Goal: Task Accomplishment & Management: Use online tool/utility

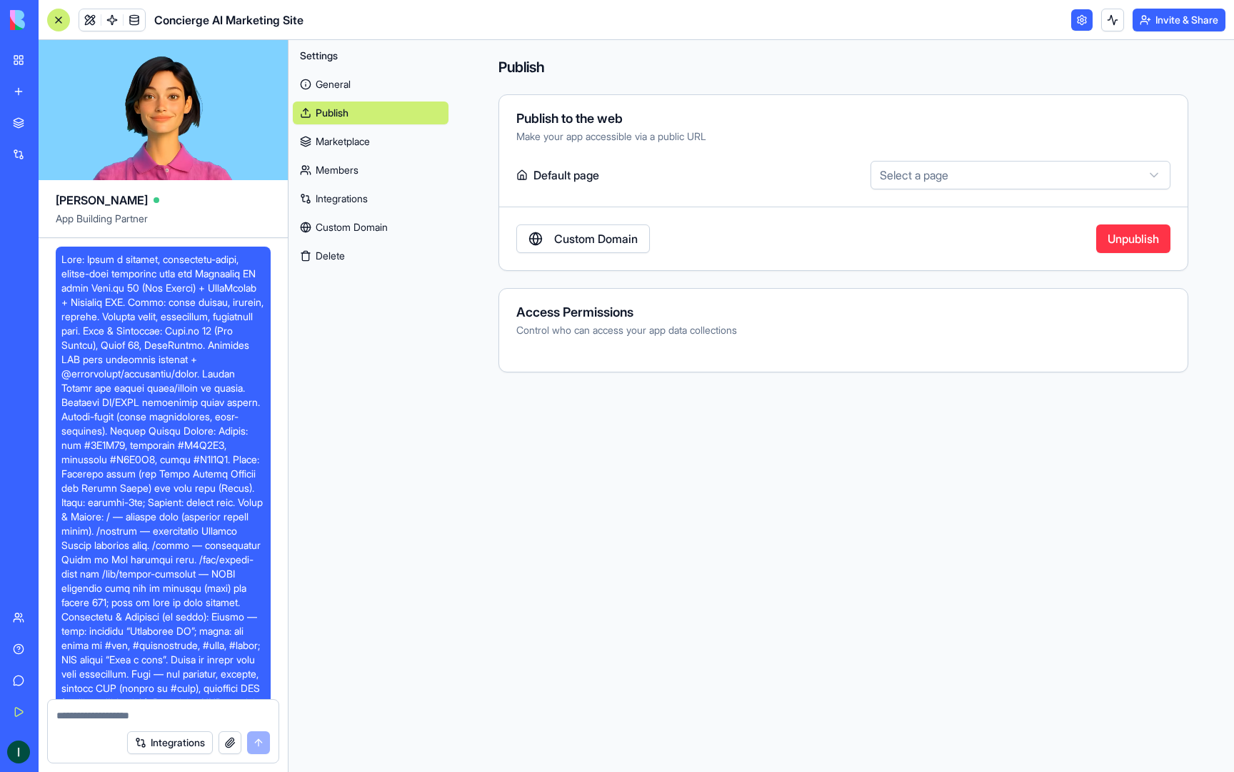
scroll to position [1608, 0]
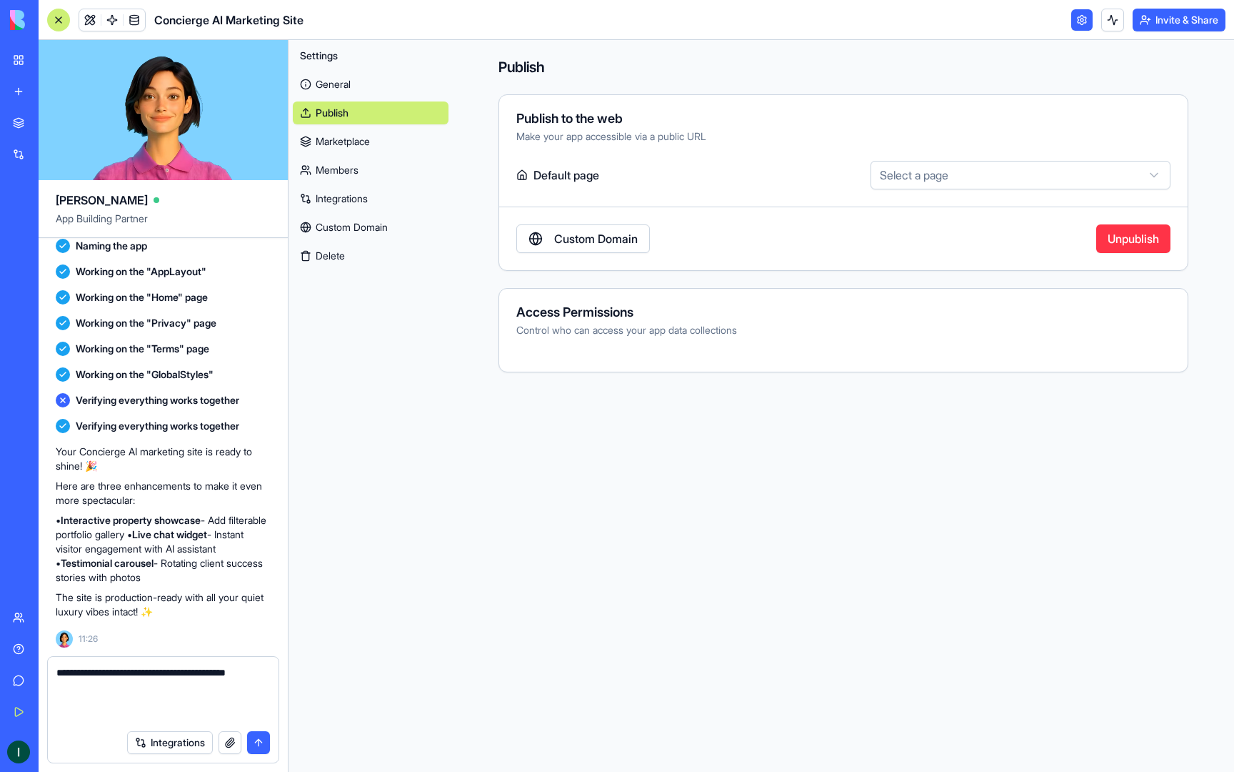
type textarea "**********"
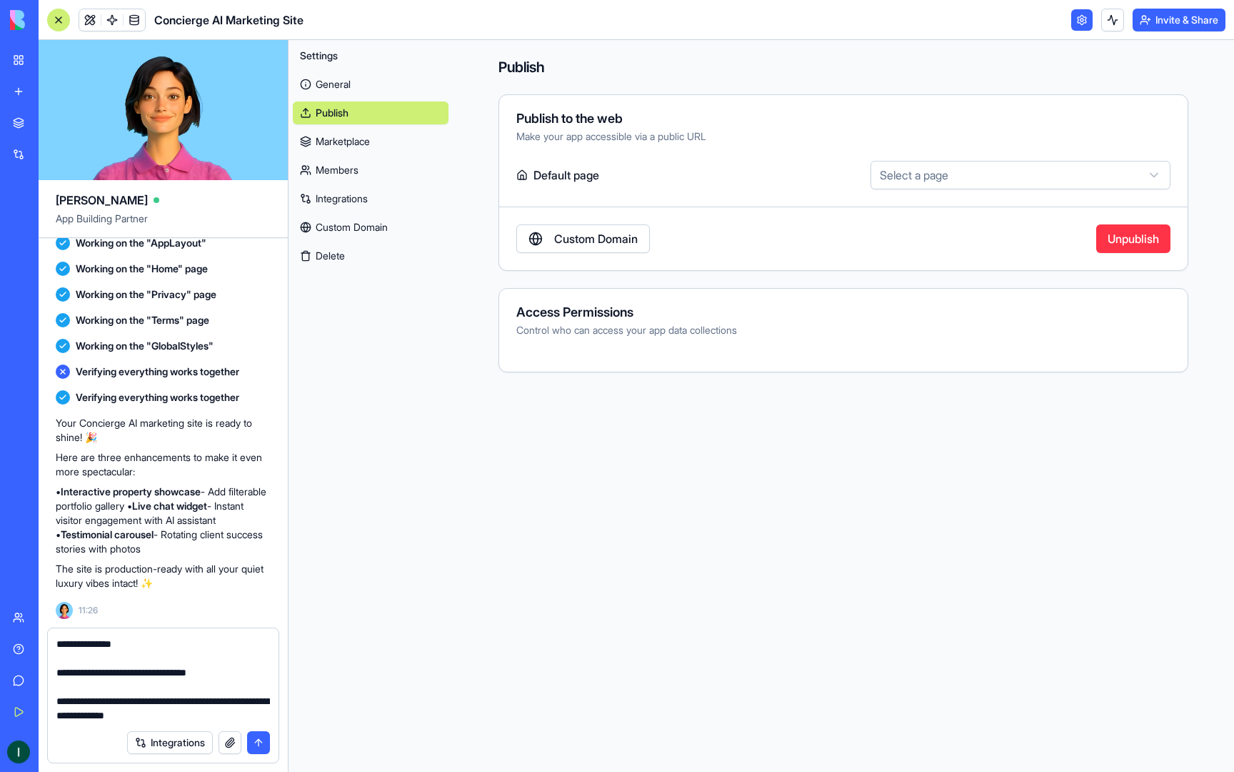
scroll to position [0, 0]
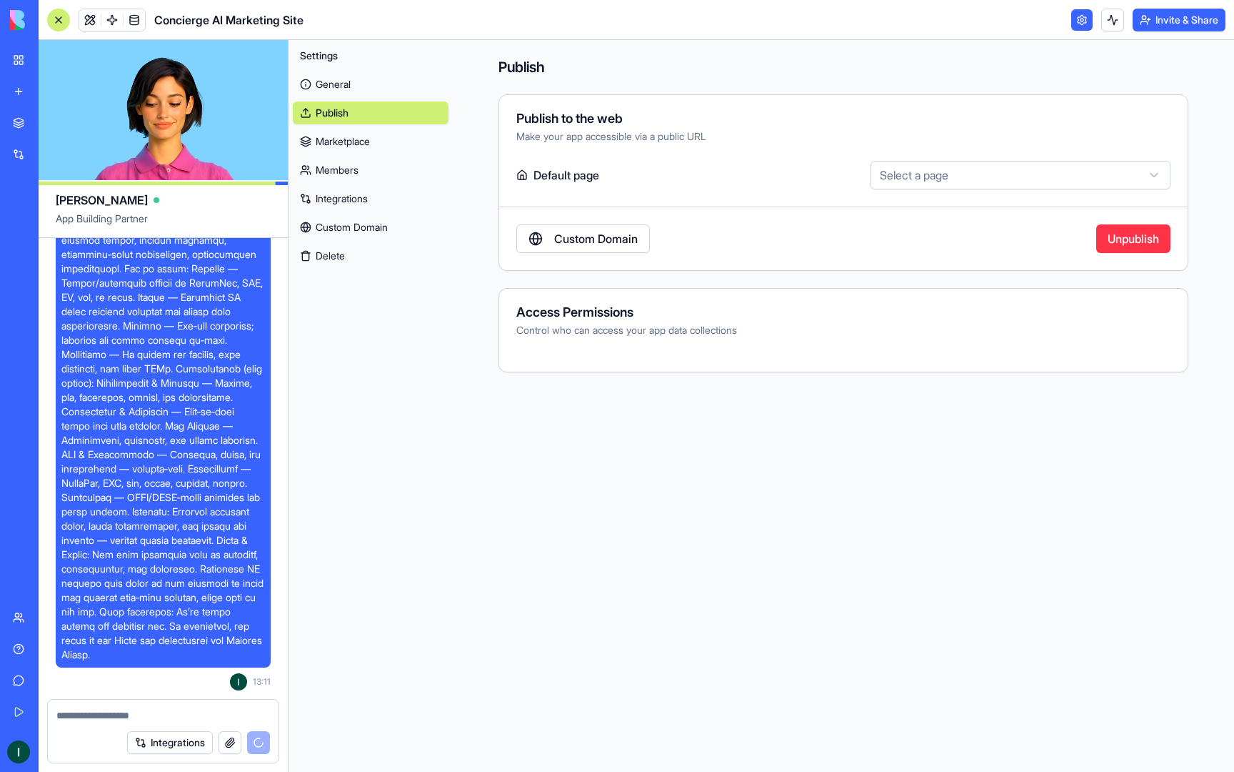
click at [336, 84] on link "General" at bounding box center [371, 84] width 156 height 23
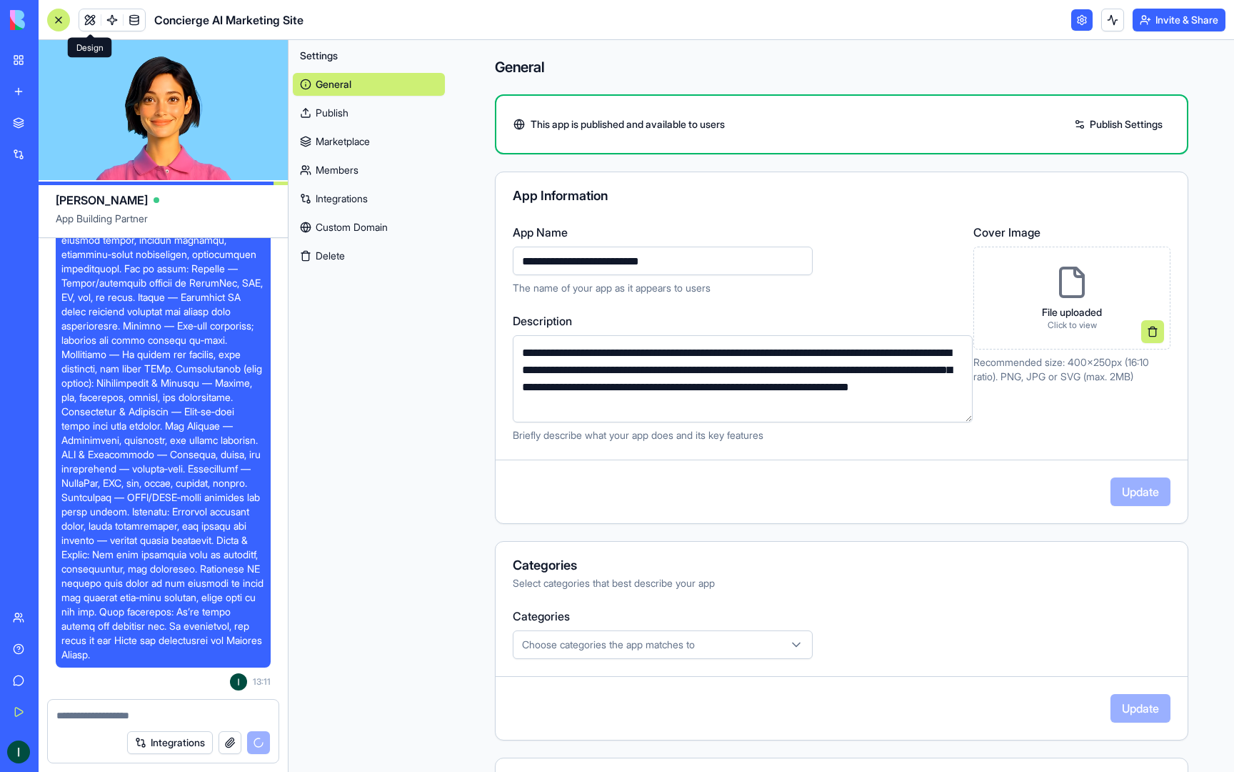
click at [81, 27] on link at bounding box center [89, 19] width 21 height 21
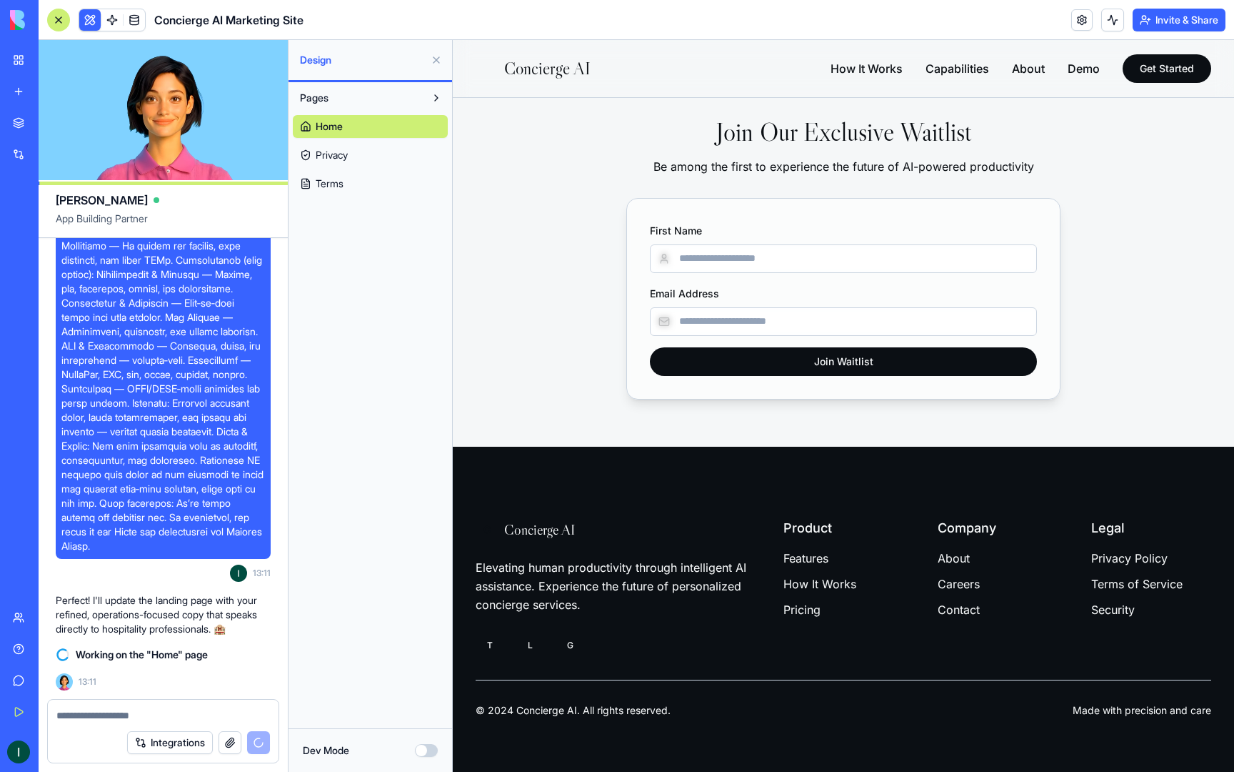
scroll to position [3729, 0]
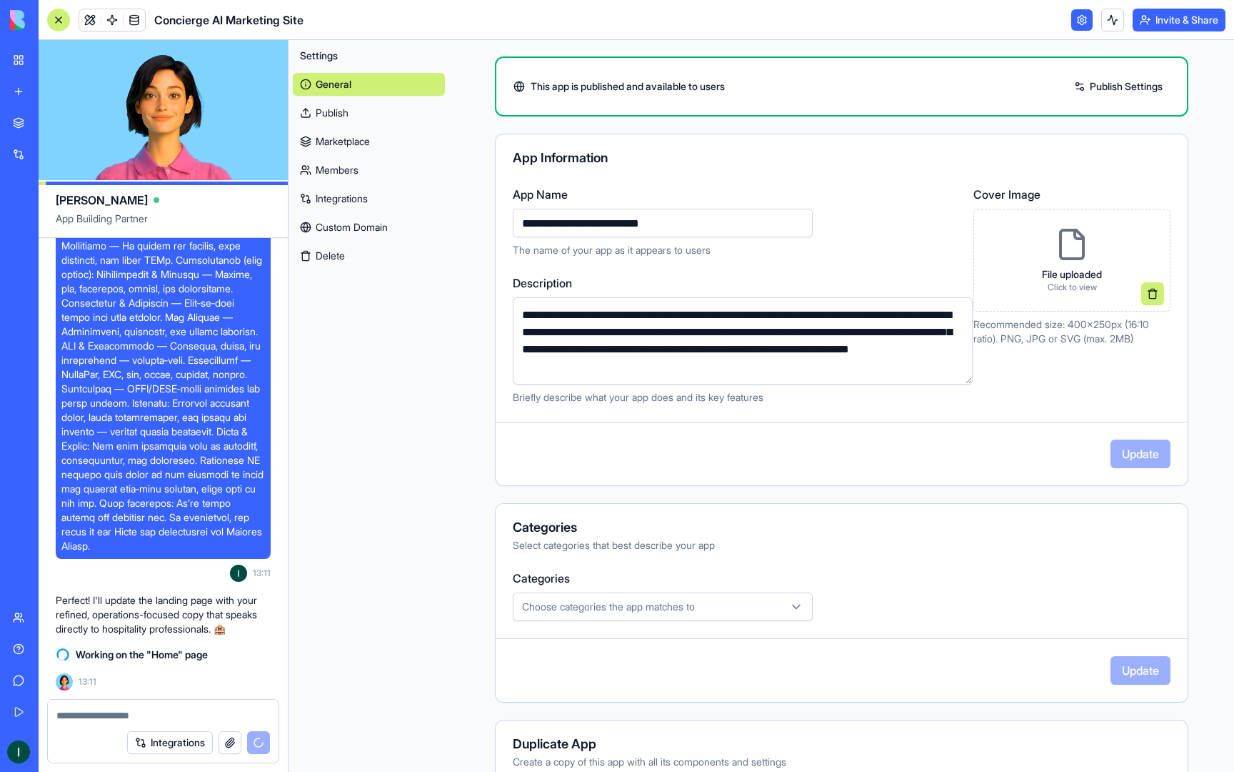
scroll to position [134, 0]
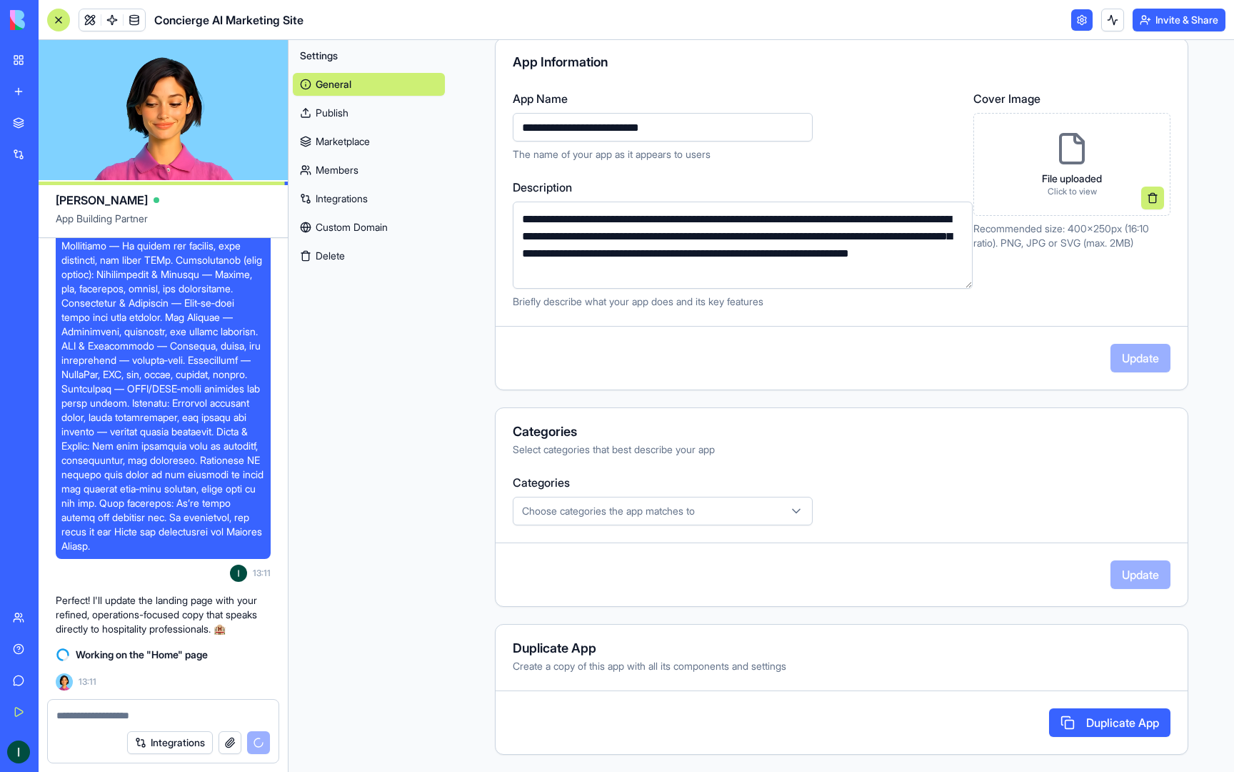
click at [346, 110] on link "Publish" at bounding box center [369, 112] width 152 height 23
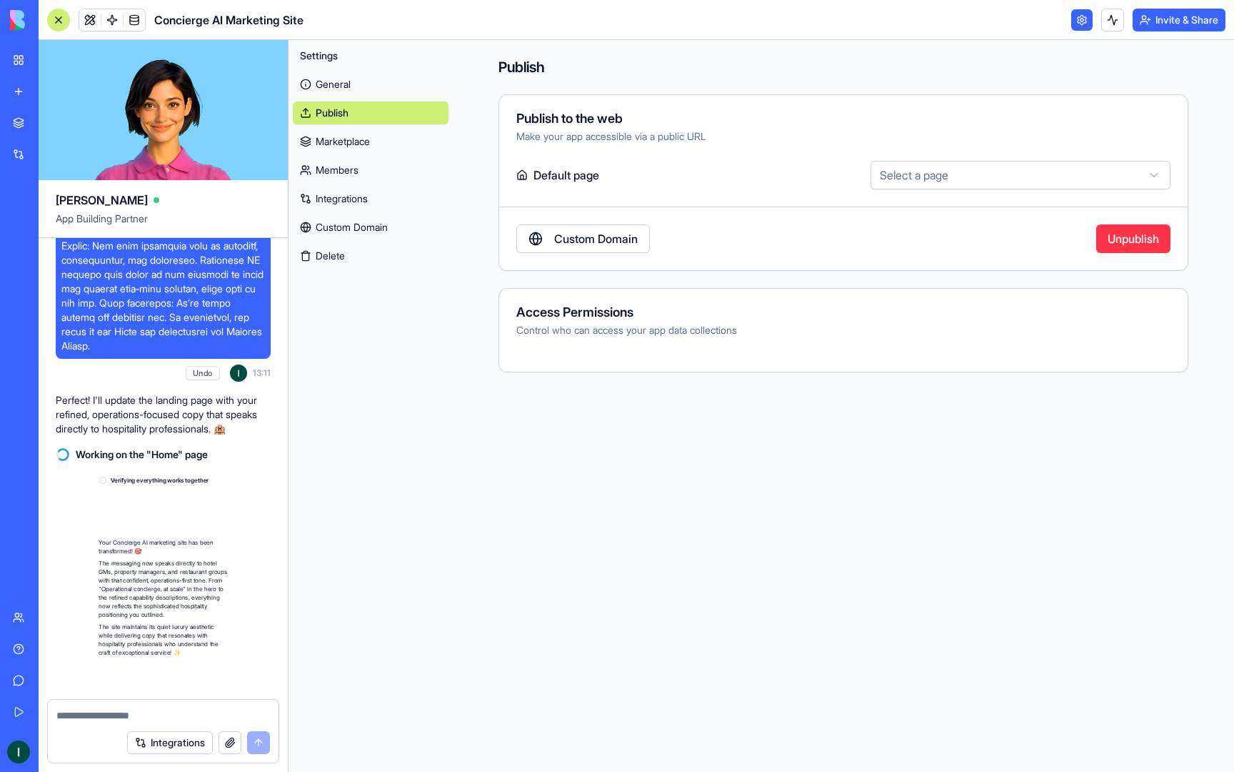
scroll to position [3805, 0]
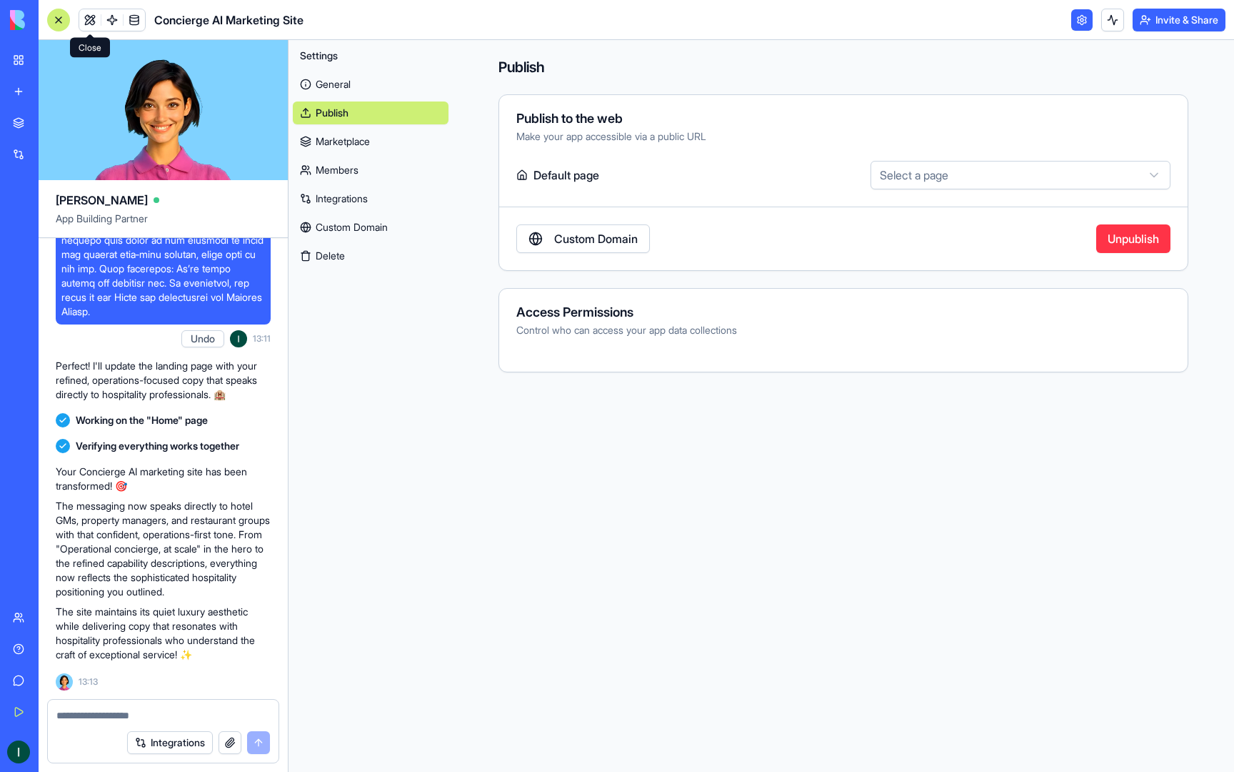
click at [60, 21] on div at bounding box center [58, 20] width 23 height 23
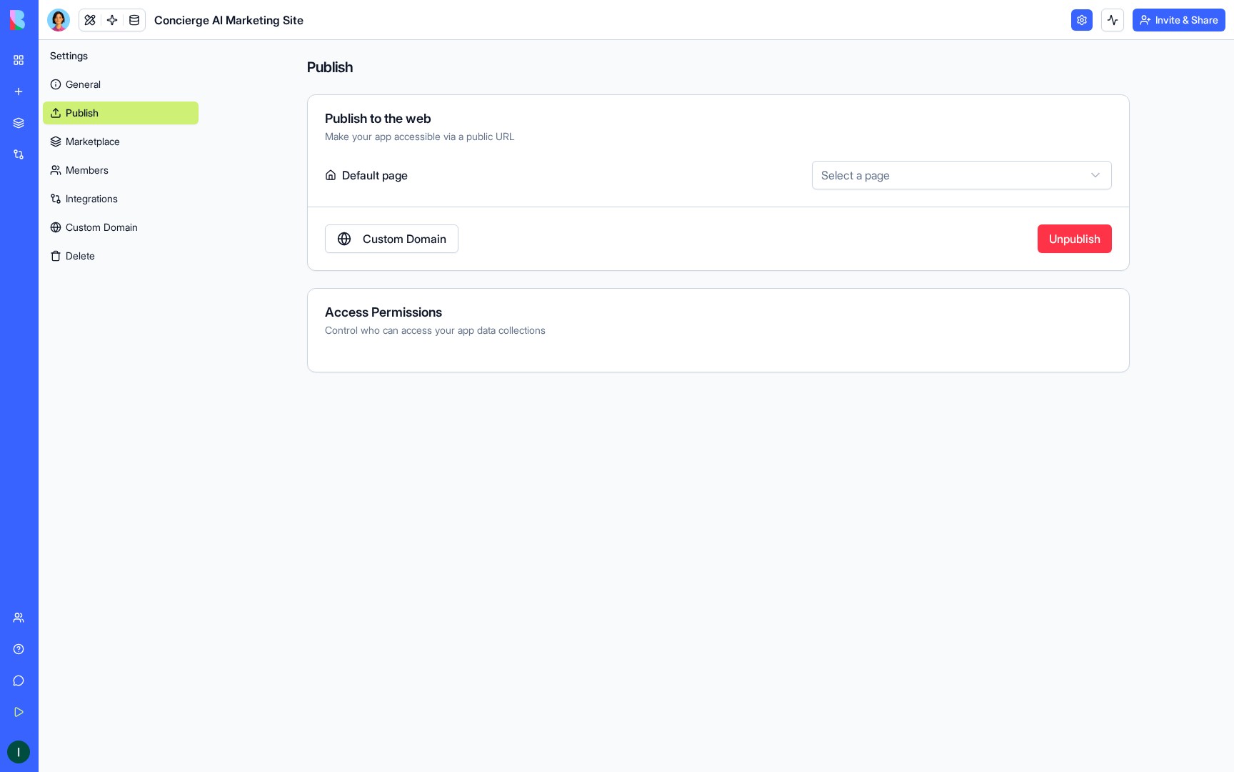
click at [99, 81] on link "General" at bounding box center [121, 84] width 156 height 23
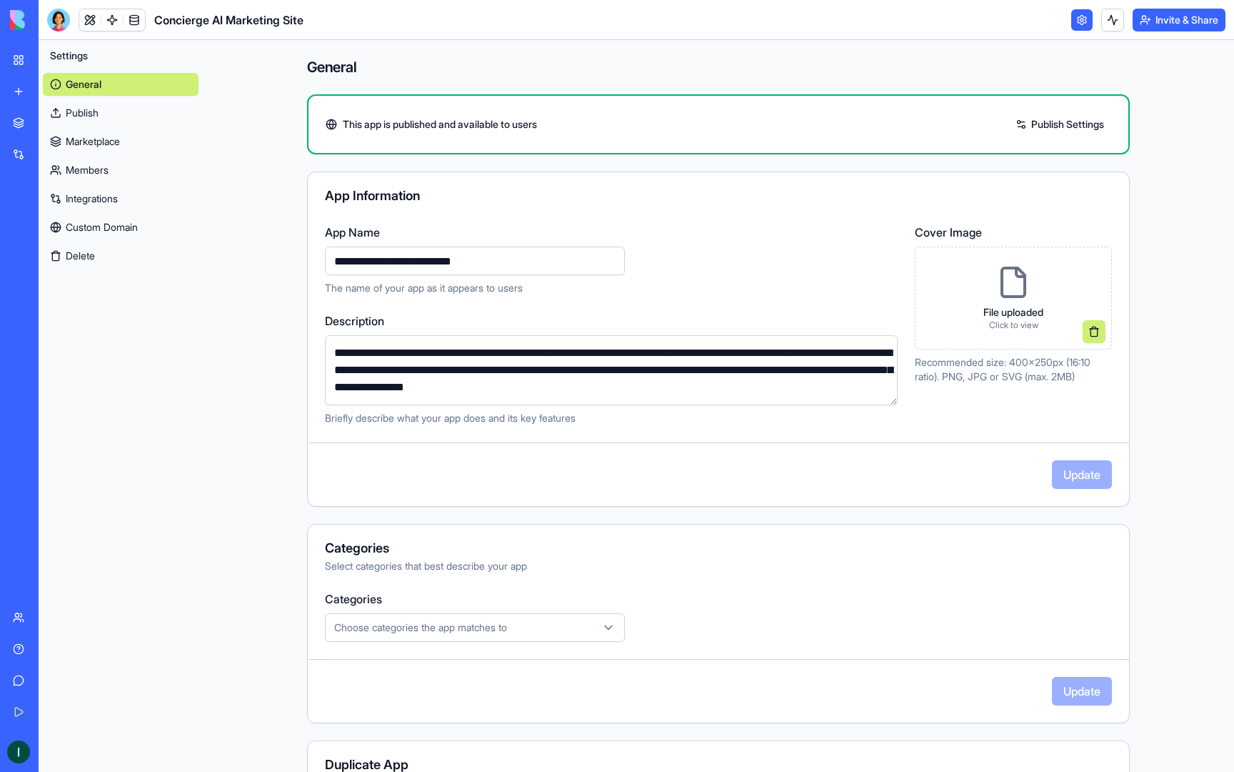
click at [53, 56] on div "My Workspace" at bounding box center [43, 60] width 19 height 14
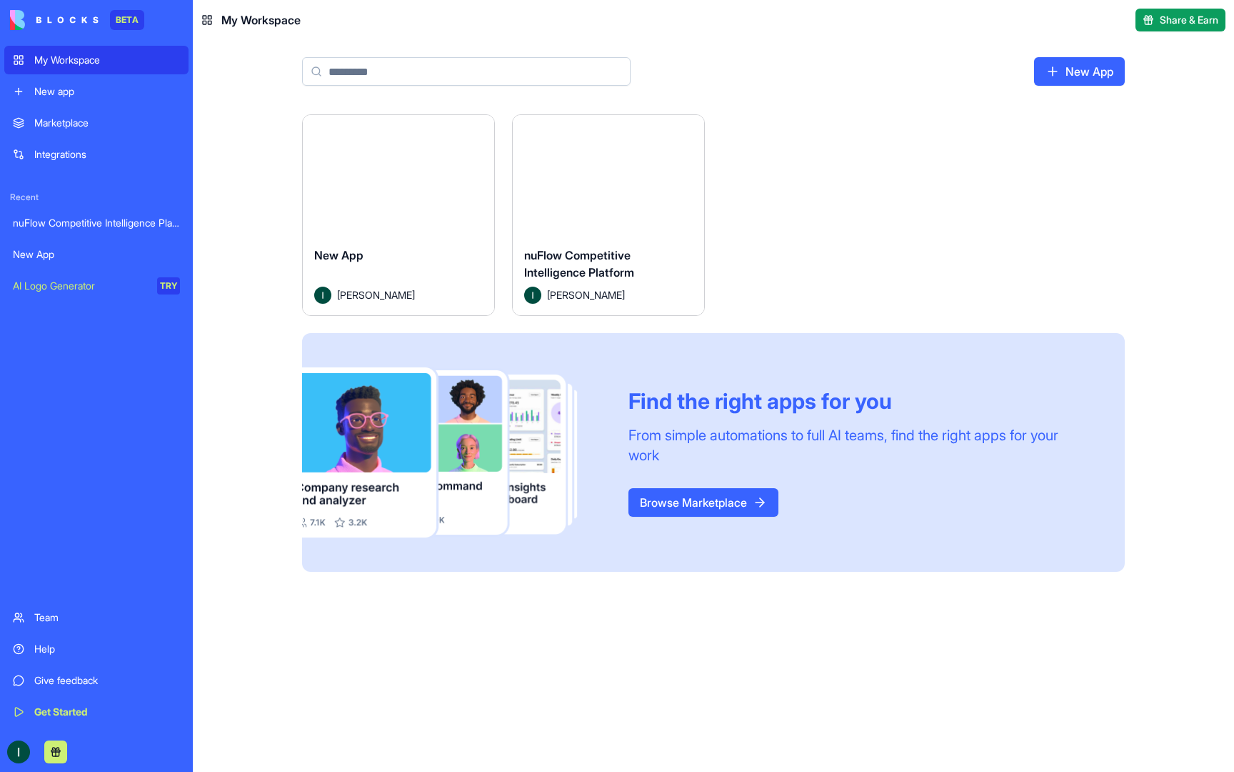
click at [418, 176] on button "Launch" at bounding box center [398, 175] width 107 height 29
